Goal: Information Seeking & Learning: Learn about a topic

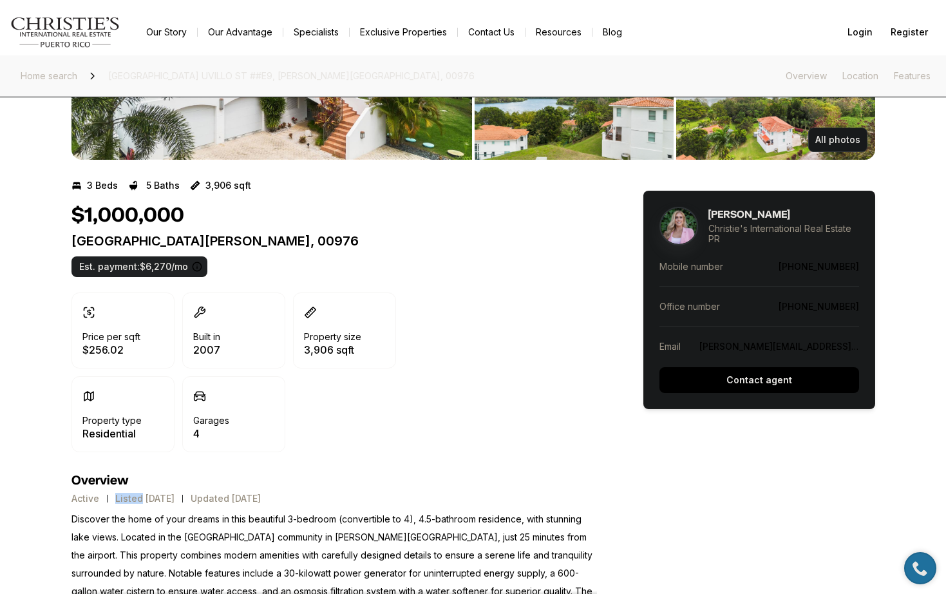
scroll to position [189, 0]
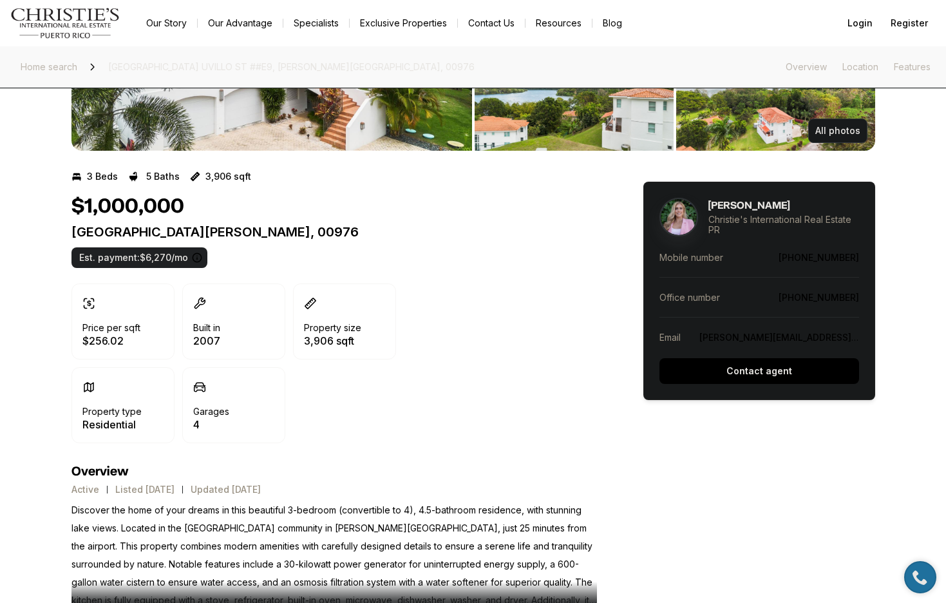
click at [489, 453] on div "3 Beds 5 Baths 3,906 sqft $1,000,000 Emerald Lake Plantation UVILLO ST ##E9 TRU…" at bounding box center [333, 314] width 525 height 297
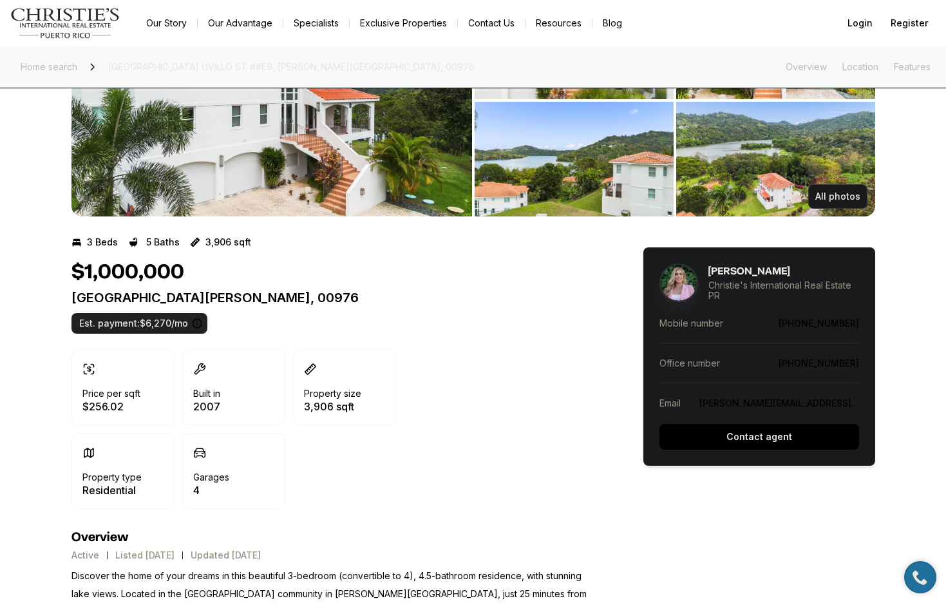
scroll to position [58, 0]
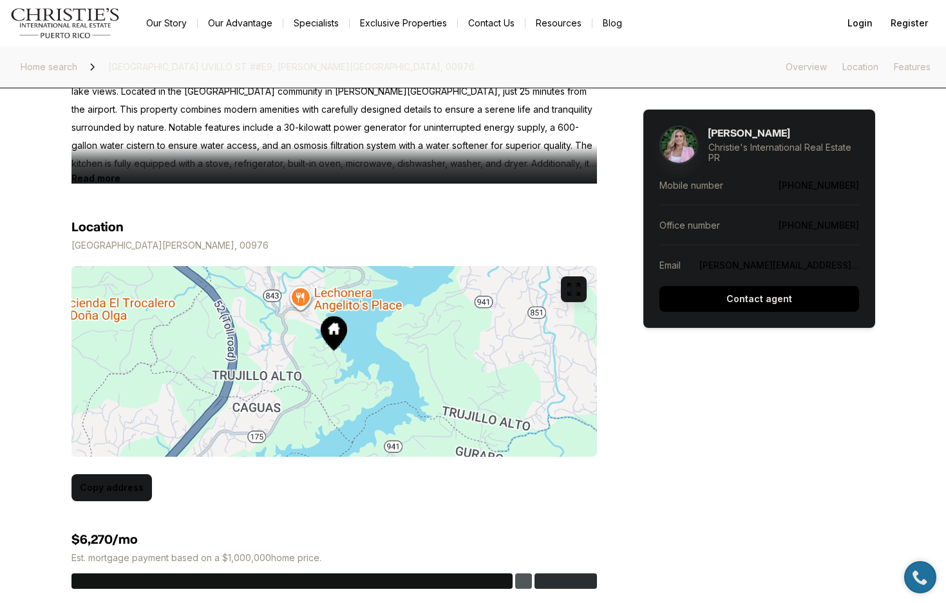
scroll to position [590, 0]
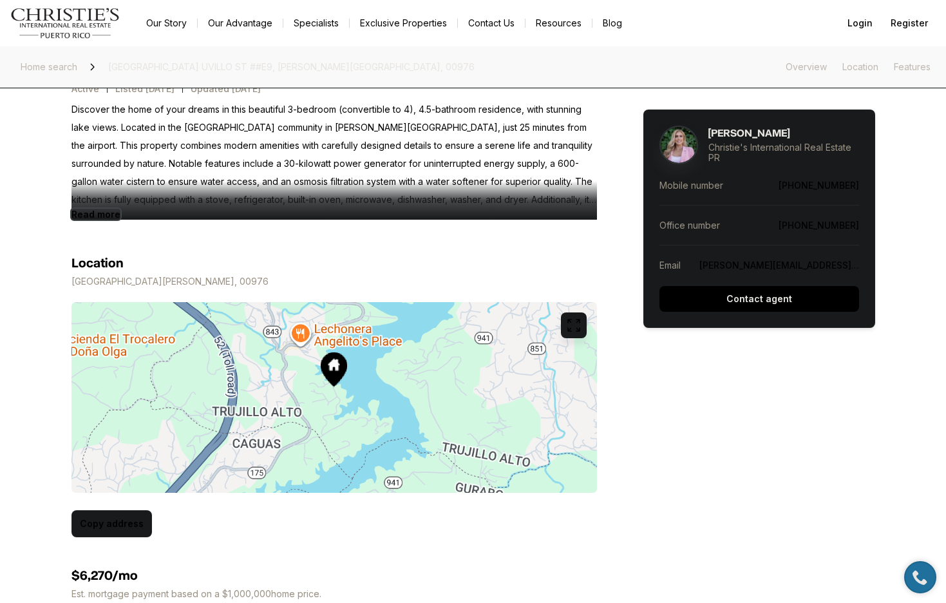
click at [97, 216] on b "Read more" at bounding box center [95, 214] width 49 height 11
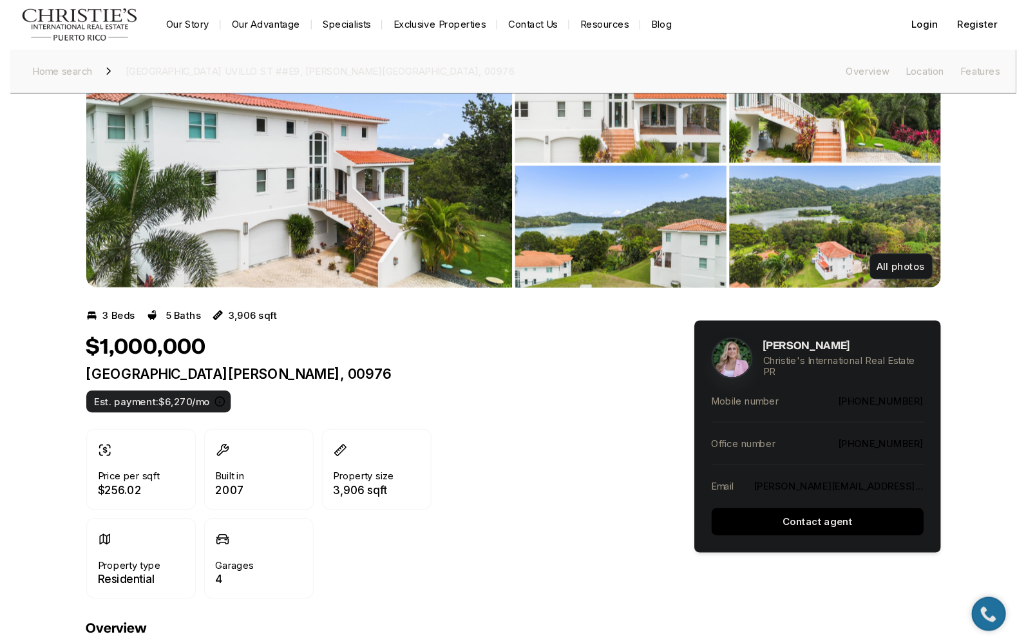
scroll to position [0, 0]
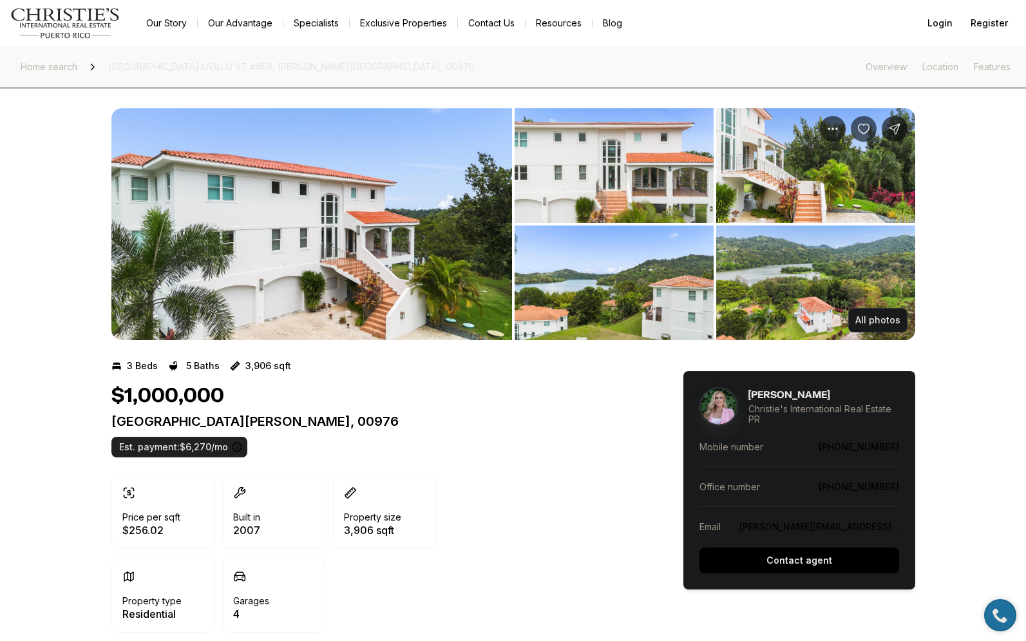
click at [587, 467] on div "$1,000,000 Emerald Lake Plantation UVILLO ST ##E9 TRUJILLO ALTO PR, 00976 Est. …" at bounding box center [373, 508] width 525 height 249
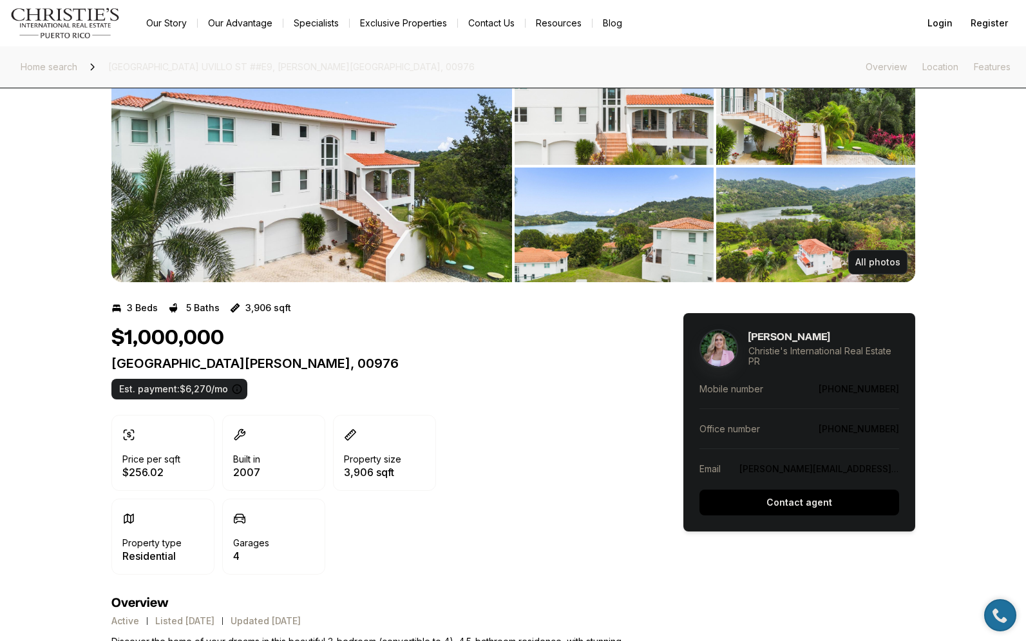
click at [603, 471] on div "Price per sqft $256.02 Built in 2007 Property size 3,906 sqft Property type Res…" at bounding box center [373, 495] width 525 height 160
click at [686, 39] on nav "Go to: Homepage Our Story Our Advantage Specialists Exclusive Properties Contac…" at bounding box center [513, 23] width 1026 height 46
click at [771, 41] on nav "Go to: Homepage Our Story Our Advantage Specialists Exclusive Properties Contac…" at bounding box center [513, 23] width 1026 height 46
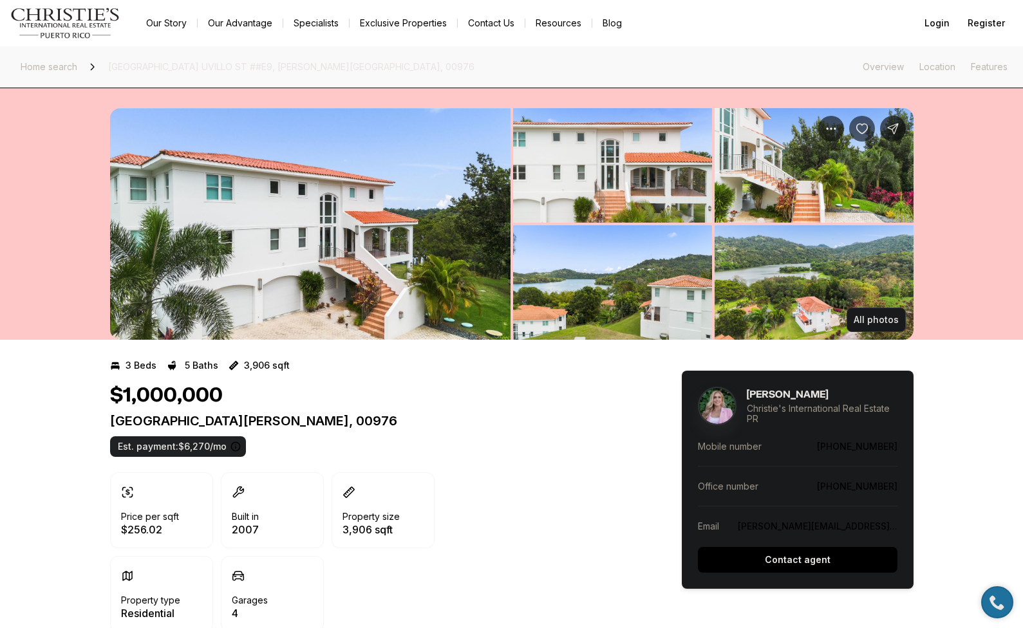
click at [1006, 207] on div "All photos" at bounding box center [511, 214] width 1023 height 252
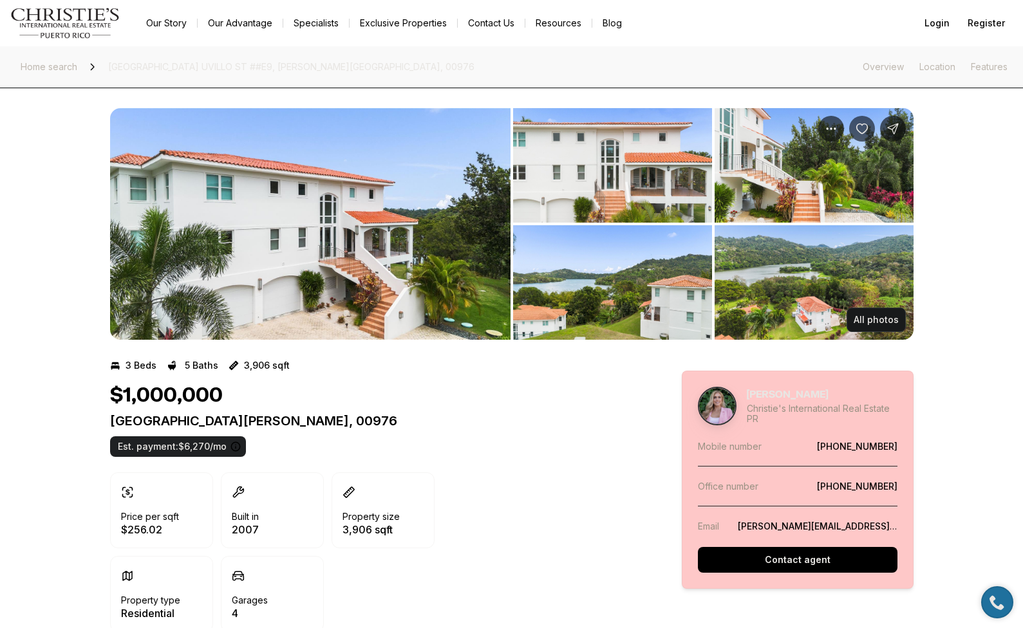
click at [738, 382] on aside "Melanie Gigante Christie's International Real Estate PR Mobile number (831) 920…" at bounding box center [798, 480] width 232 height 218
click at [755, 380] on aside "Melanie Gigante Christie's International Real Estate PR Mobile number (831) 920…" at bounding box center [798, 480] width 232 height 218
click at [744, 373] on aside "Melanie Gigante Christie's International Real Estate PR Mobile number (831) 920…" at bounding box center [798, 480] width 232 height 218
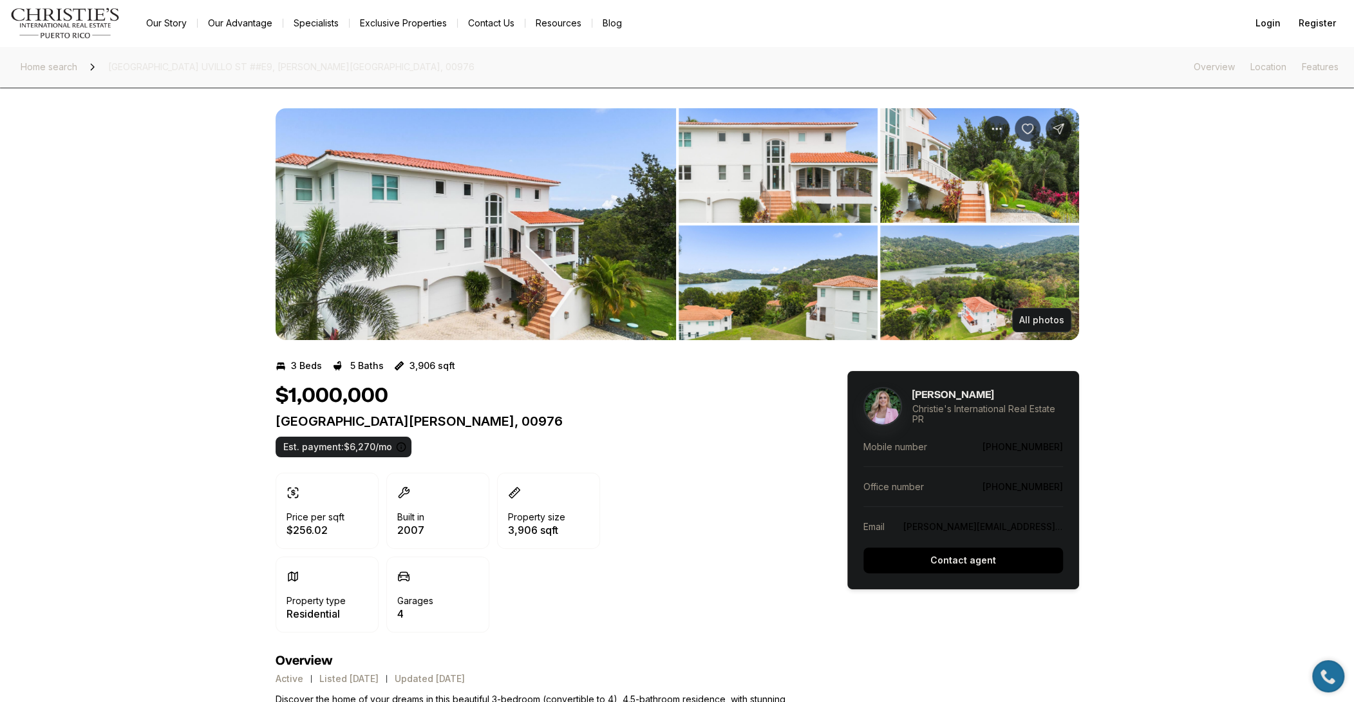
click at [980, 492] on dt "Office number" at bounding box center [922, 486] width 119 height 11
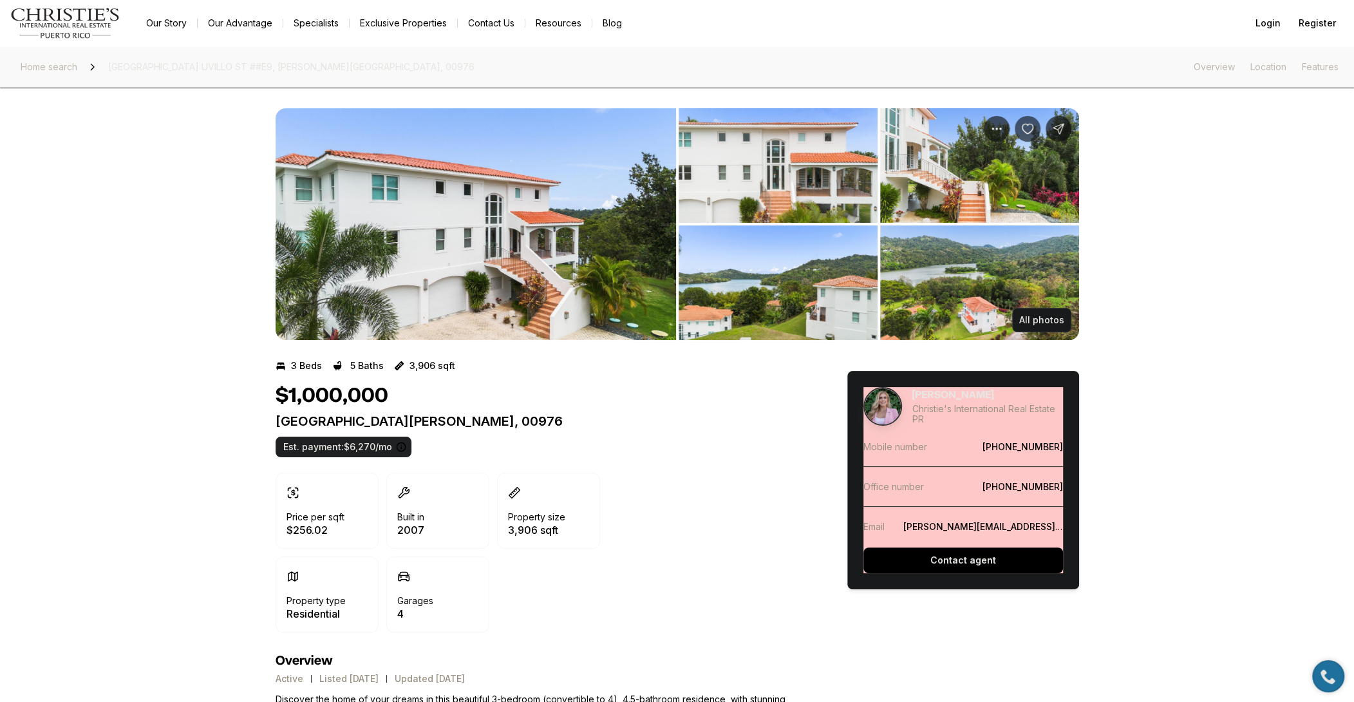
click at [937, 536] on div "Melanie Gigante Christie's International Real Estate PR Mobile number (831) 920…" at bounding box center [963, 480] width 200 height 186
click at [930, 547] on div "Melanie Gigante Christie's International Real Estate PR Mobile number (831) 920…" at bounding box center [963, 480] width 200 height 186
click at [917, 547] on div "Melanie Gigante Christie's International Real Estate PR Mobile number (831) 920…" at bounding box center [963, 480] width 200 height 186
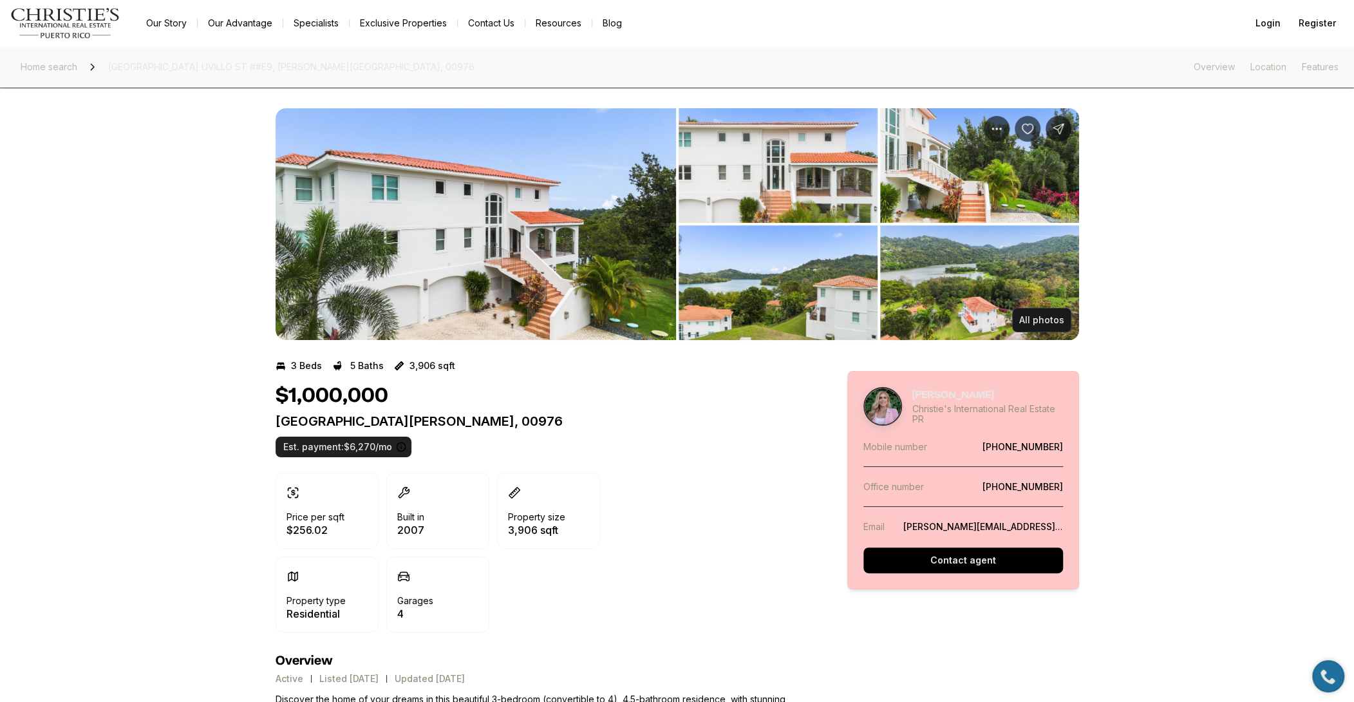
click at [955, 583] on aside "Melanie Gigante Christie's International Real Estate PR Mobile number (831) 920…" at bounding box center [963, 480] width 232 height 218
click at [939, 585] on aside "Melanie Gigante Christie's International Real Estate PR Mobile number (831) 920…" at bounding box center [963, 480] width 232 height 218
click at [919, 585] on aside "Melanie Gigante Christie's International Real Estate PR Mobile number (831) 920…" at bounding box center [963, 480] width 232 height 218
click at [910, 587] on aside "Melanie Gigante Christie's International Real Estate PR Mobile number (831) 920…" at bounding box center [963, 480] width 232 height 218
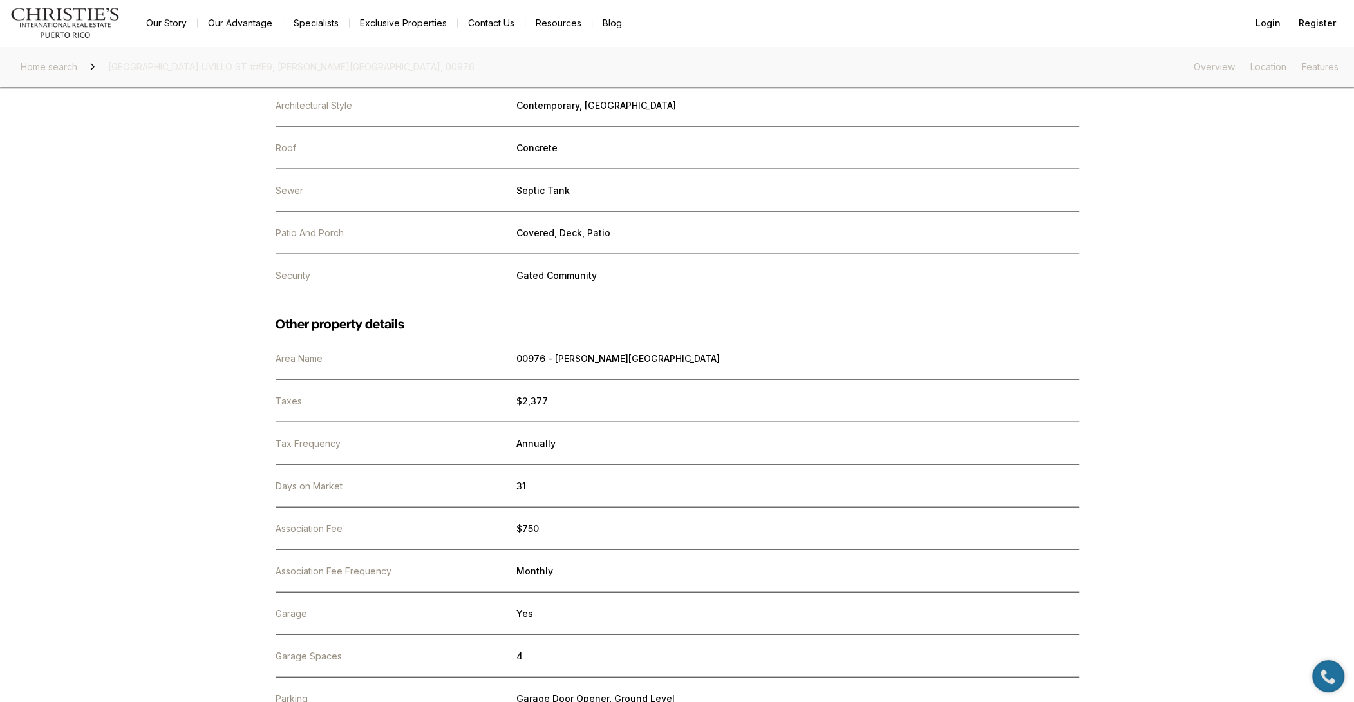
scroll to position [2262, 0]
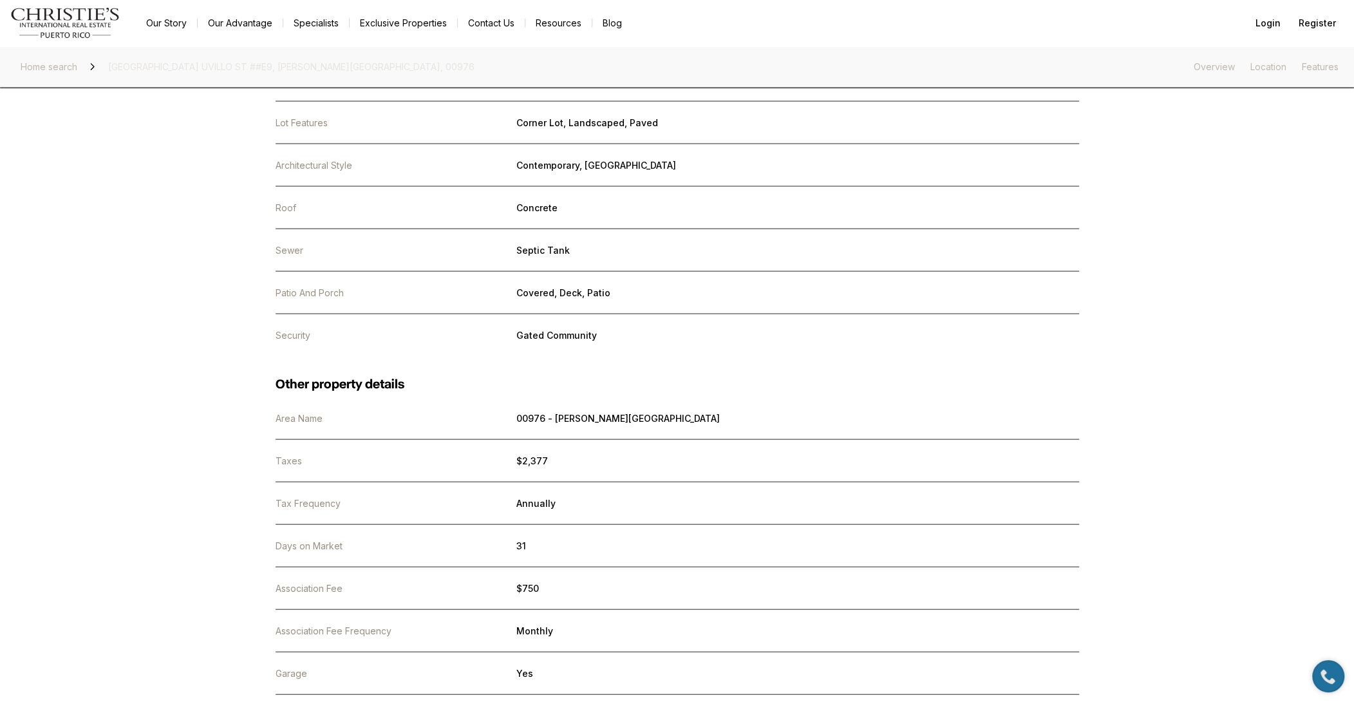
click at [1033, 171] on dd "Contemporary, [GEOGRAPHIC_DATA]" at bounding box center [797, 165] width 563 height 11
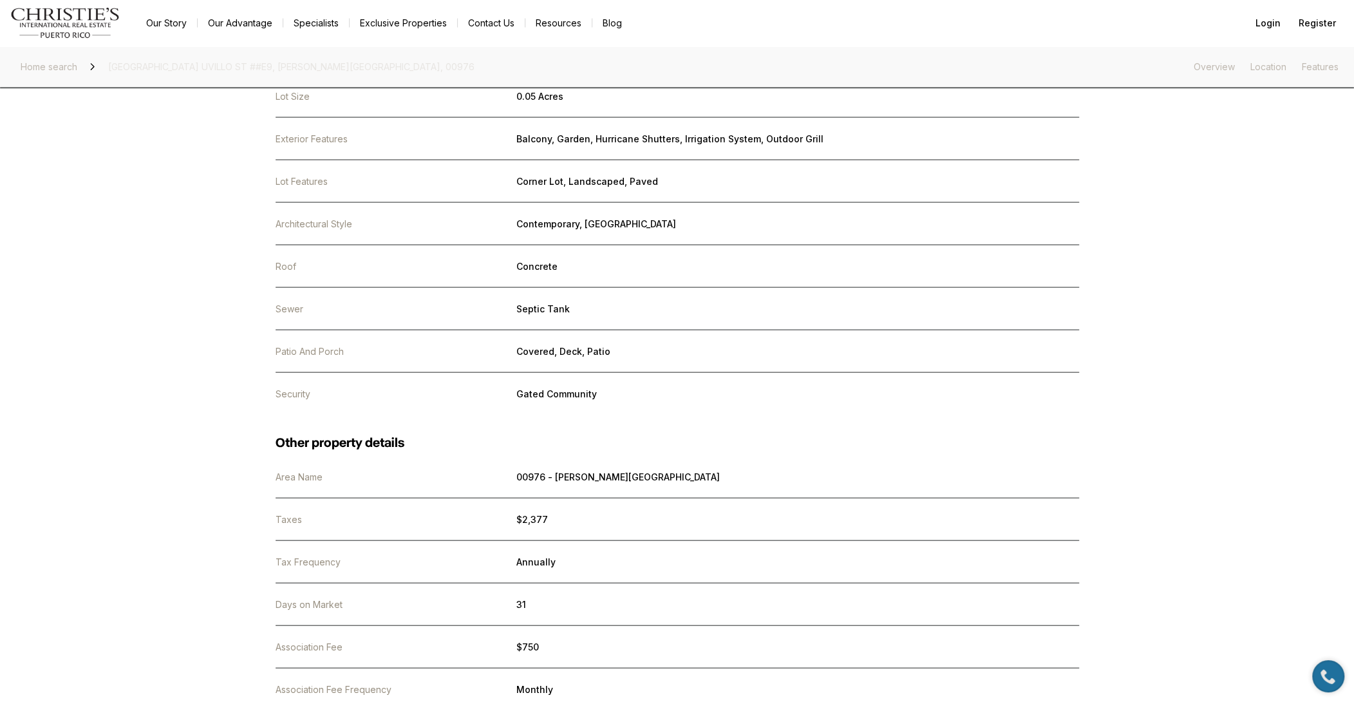
scroll to position [2146, 0]
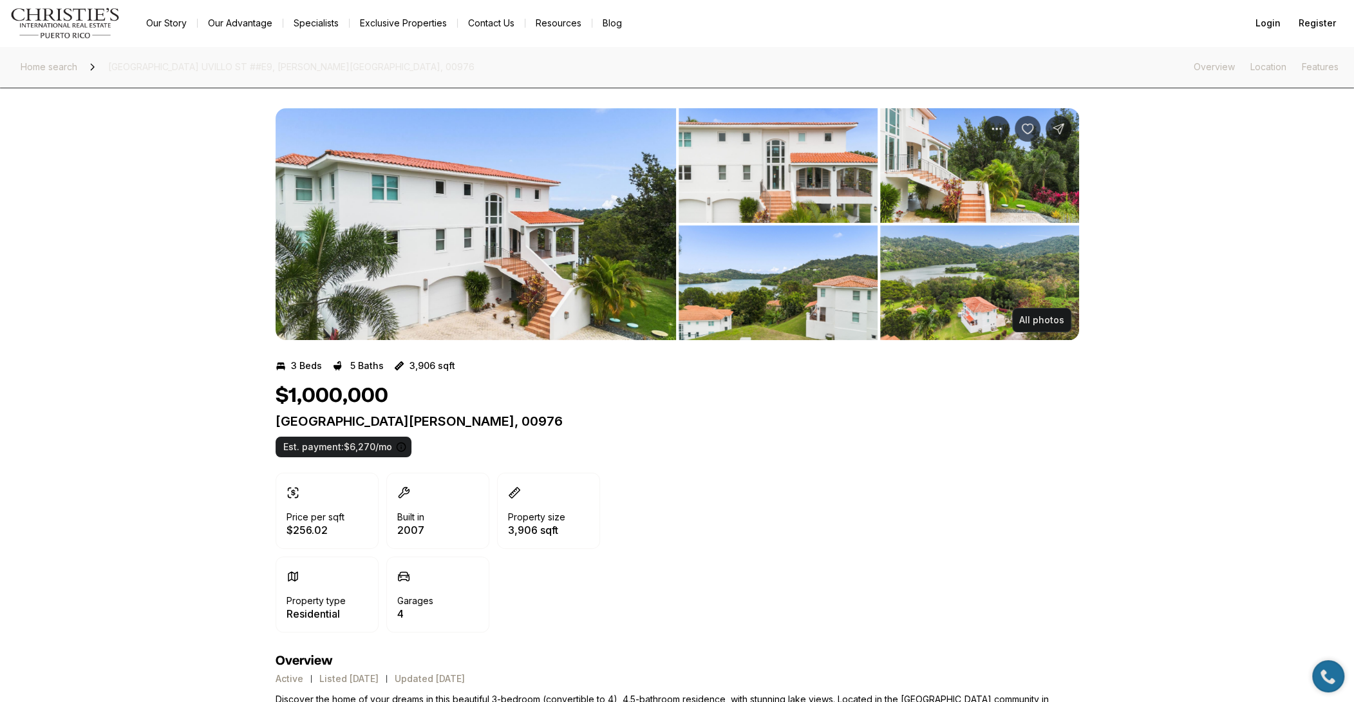
click at [834, 485] on div "Price per sqft $256.02 Built in [DATE] Property size 3,906 sqft Property type R…" at bounding box center [678, 553] width 804 height 160
